Goal: Task Accomplishment & Management: Complete application form

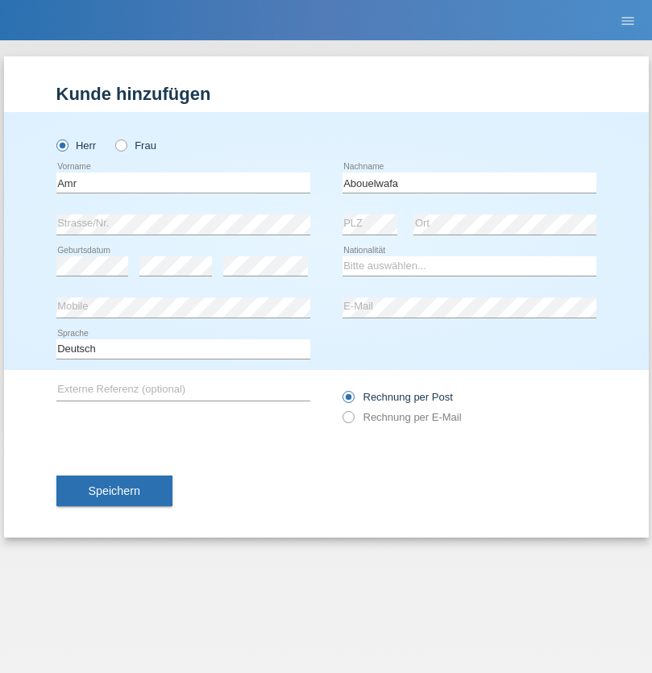
type input "Abouelwafa"
select select "CH"
radio input "true"
click at [183, 182] on input "text" at bounding box center [183, 182] width 254 height 20
type input "[PERSON_NAME]"
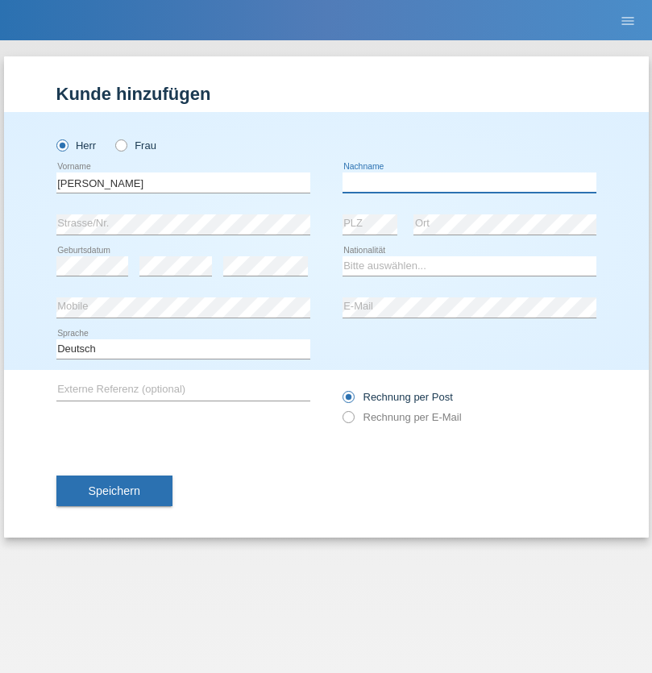
click at [469, 182] on input "text" at bounding box center [469, 182] width 254 height 20
type input "[PERSON_NAME]"
select select "DE"
select select "C"
select select "09"
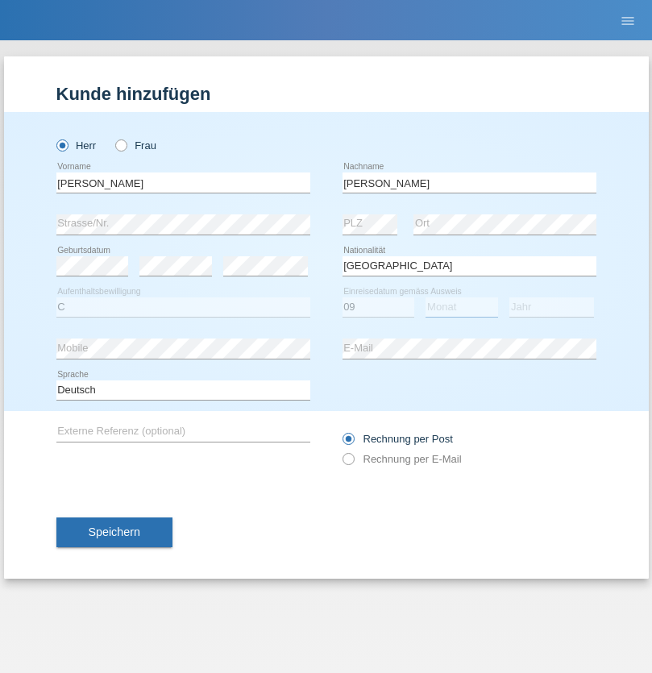
select select "01"
select select "2017"
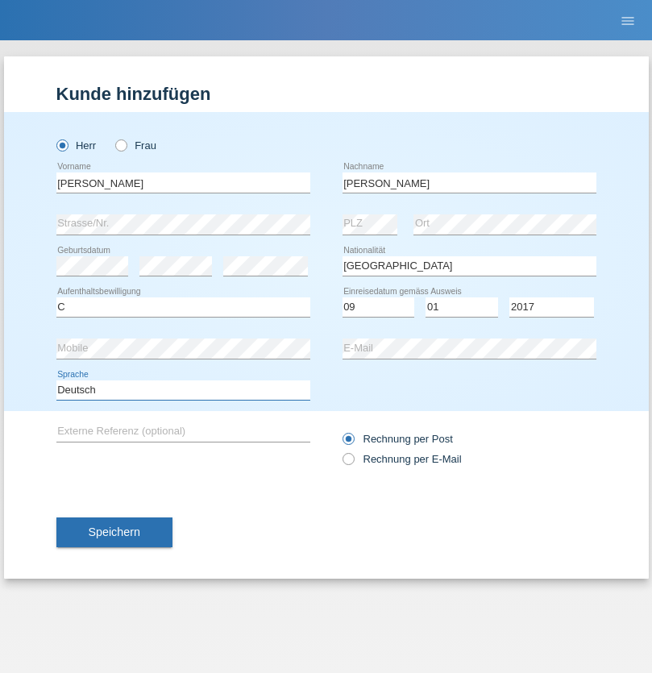
select select "en"
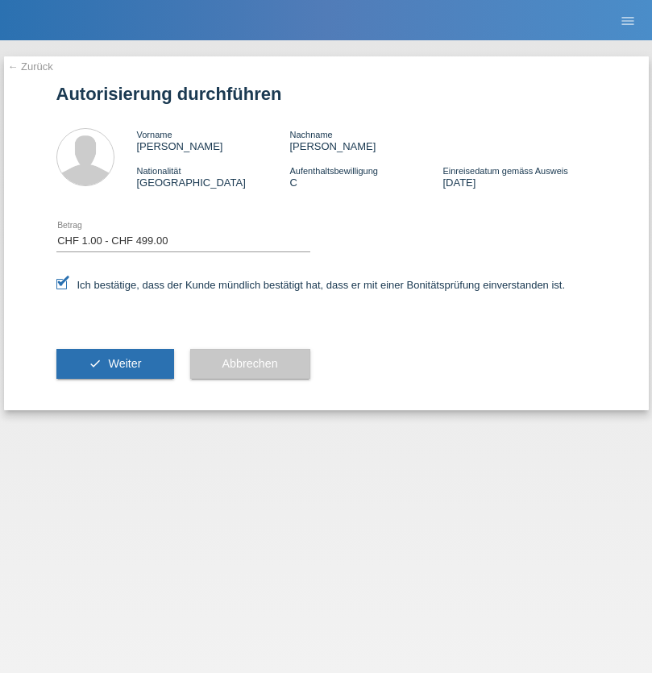
select select "1"
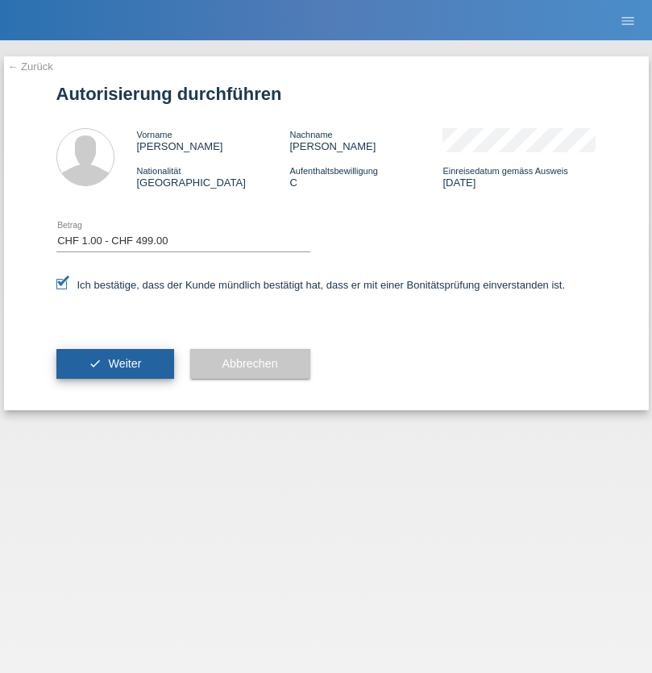
click at [114, 363] on span "Weiter" at bounding box center [124, 363] width 33 height 13
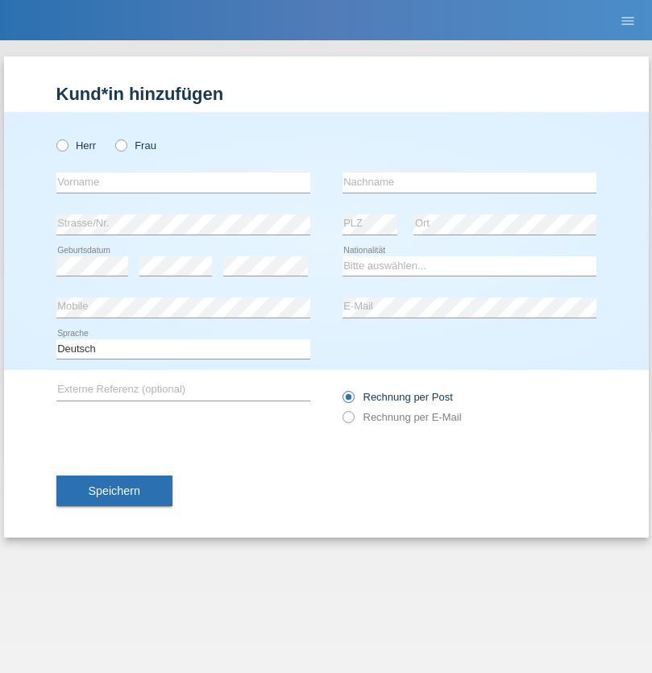
radio input "true"
click at [183, 182] on input "text" at bounding box center [183, 182] width 254 height 20
type input "Amr"
click at [469, 182] on input "text" at bounding box center [469, 182] width 254 height 20
type input "Abouelwafa"
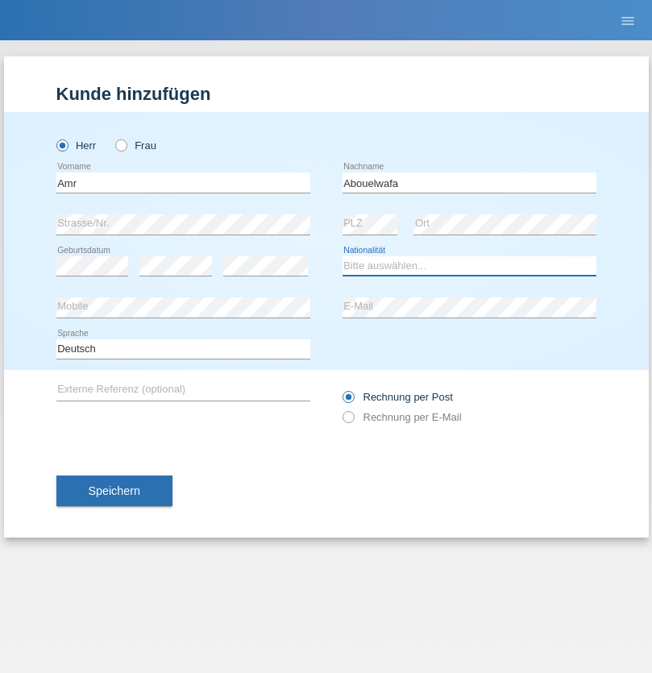
select select "CH"
radio input "true"
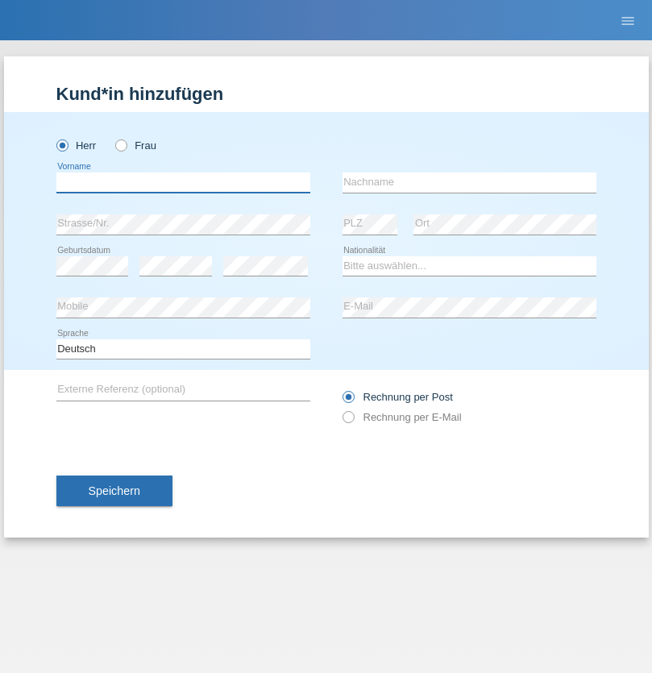
click at [183, 182] on input "text" at bounding box center [183, 182] width 254 height 20
type input "Jörg"
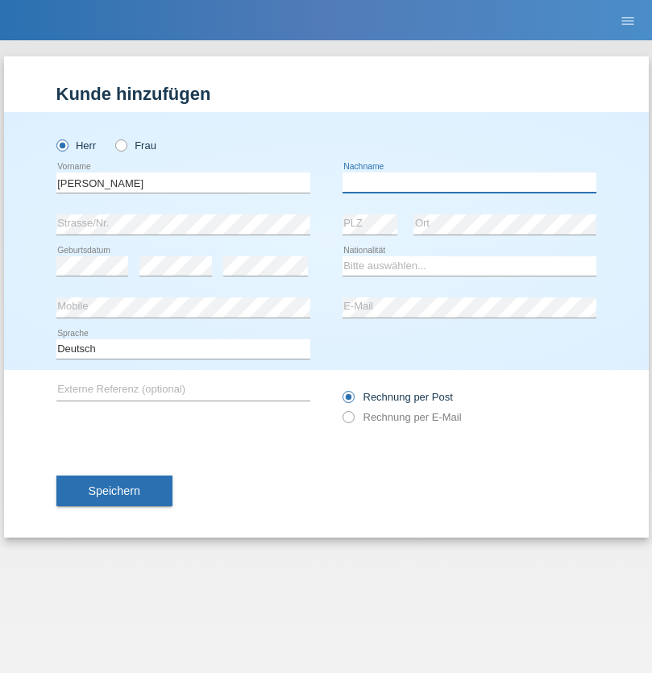
click at [469, 182] on input "text" at bounding box center [469, 182] width 254 height 20
type input "Traksel"
select select "DE"
select select "C"
select select "01"
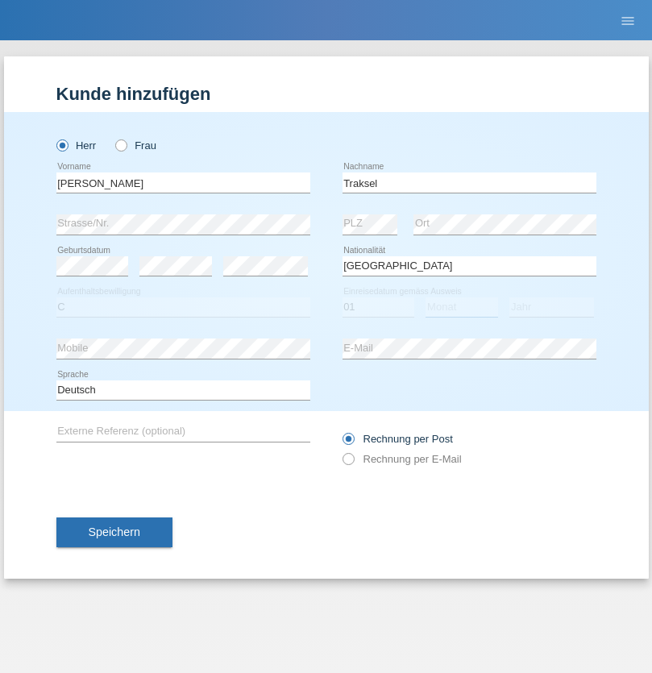
select select "07"
select select "2008"
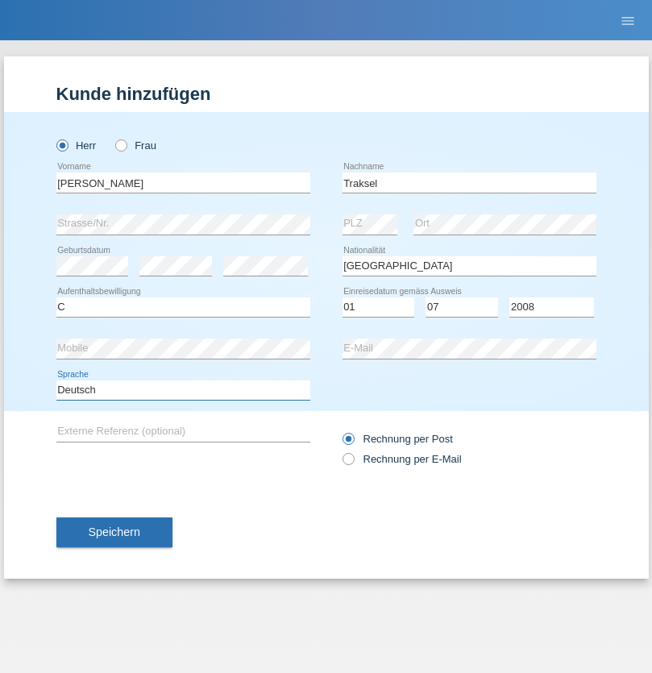
select select "en"
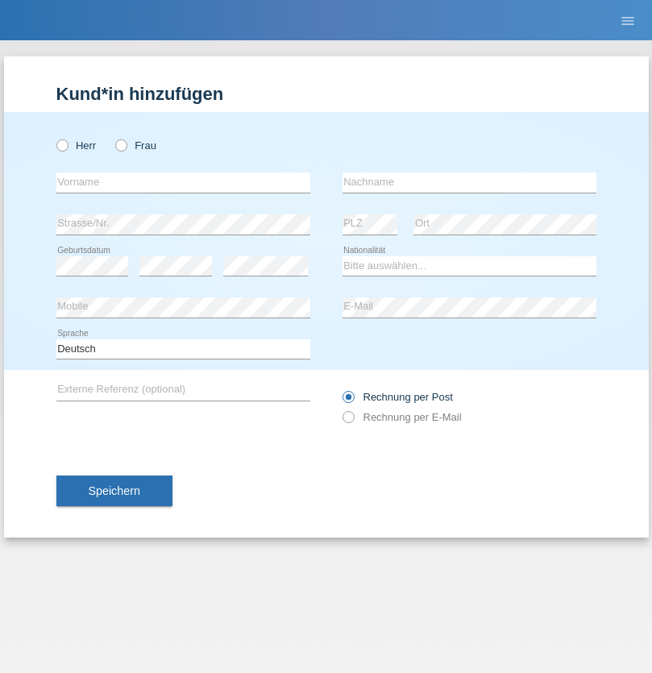
radio input "true"
select select "RS"
select select "C"
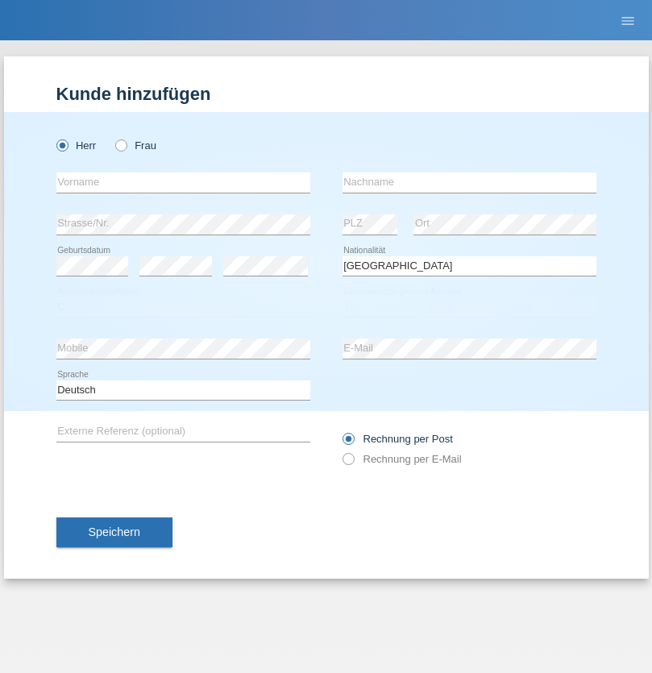
select select "08"
select select "10"
select select "2006"
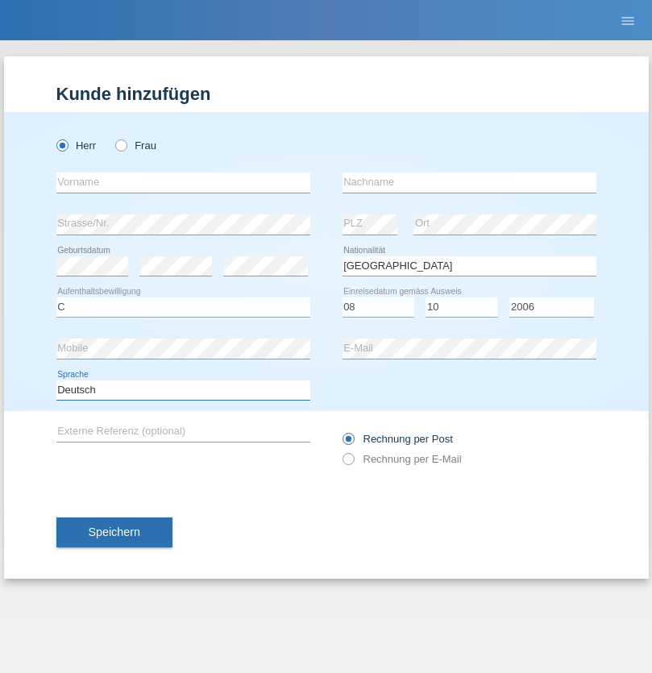
select select "en"
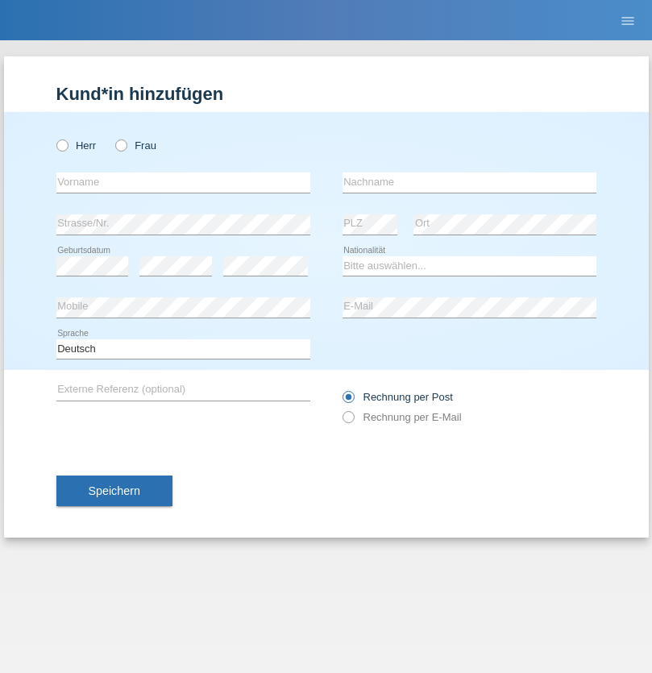
radio input "true"
click at [183, 182] on input "text" at bounding box center [183, 182] width 254 height 20
type input "Sladjan"
click at [469, 182] on input "text" at bounding box center [469, 182] width 254 height 20
type input "Pejic"
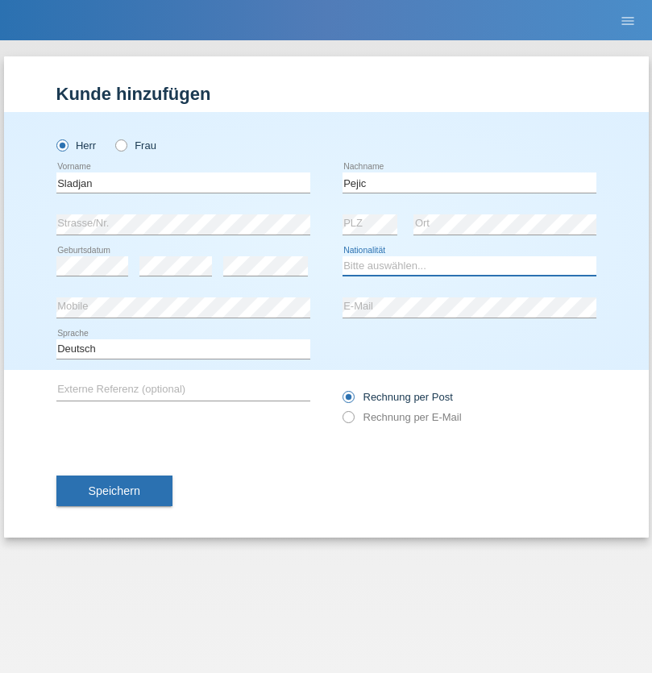
select select "CH"
radio input "true"
click at [183, 182] on input "text" at bounding box center [183, 182] width 254 height 20
type input "Mohammad Qais"
click at [469, 182] on input "text" at bounding box center [469, 182] width 254 height 20
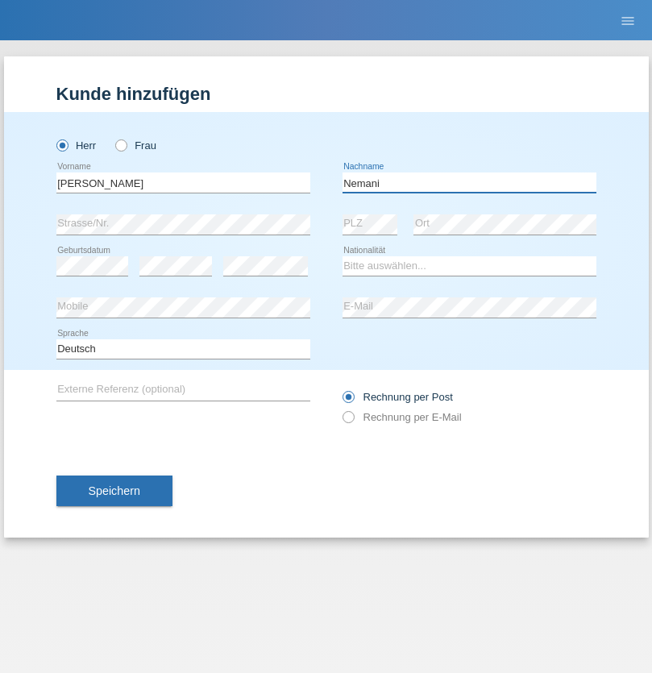
type input "Nemani"
select select "AF"
select select "C"
select select "02"
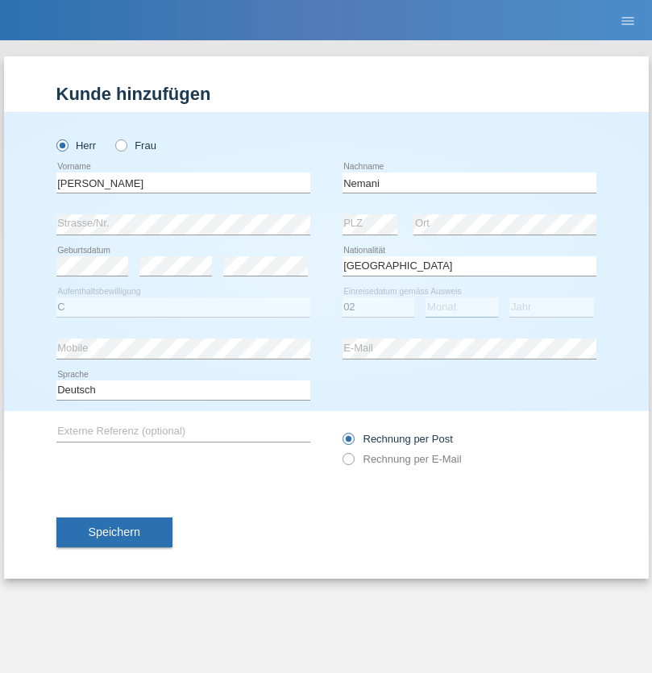
select select "01"
select select "2021"
